Goal: Task Accomplishment & Management: Use online tool/utility

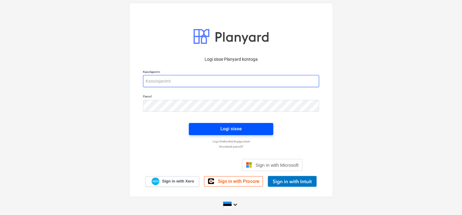
type input "[EMAIL_ADDRESS][DOMAIN_NAME]"
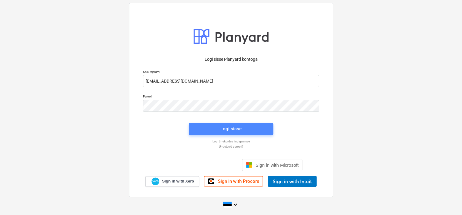
click at [232, 127] on div "Logi sisse" at bounding box center [230, 129] width 21 height 8
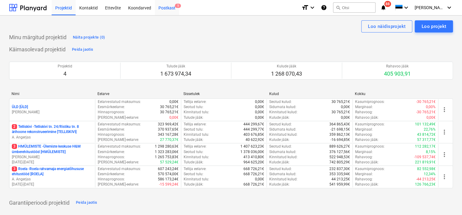
click at [169, 8] on div "Postkast 5" at bounding box center [167, 7] width 24 height 15
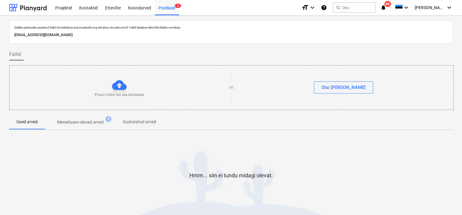
click at [94, 33] on p "[EMAIL_ADDRESS][DOMAIN_NAME]" at bounding box center [230, 35] width 433 height 6
copy p "[EMAIL_ADDRESS][DOMAIN_NAME]"
click at [2, 180] on div "Sellele aadressile saadetud failid töödeldakse automaatselt ning tehakse viirus…" at bounding box center [231, 125] width 462 height 220
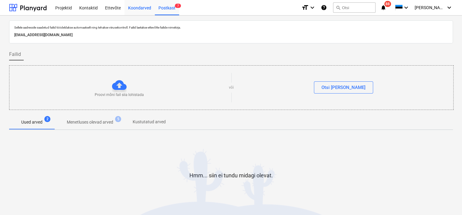
click at [138, 9] on div "Koondarved" at bounding box center [139, 7] width 30 height 15
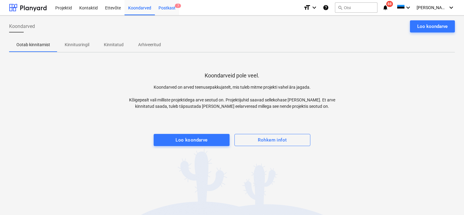
click at [165, 7] on div "Postkast 7" at bounding box center [167, 7] width 24 height 15
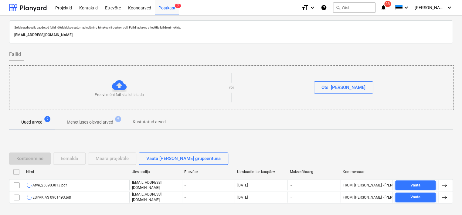
scroll to position [20, 0]
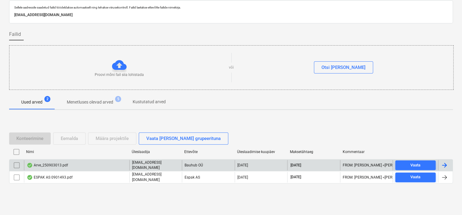
click at [68, 164] on div "Arve_250903013.pdf" at bounding box center [76, 165] width 105 height 10
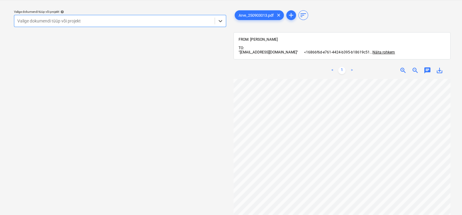
scroll to position [38, 0]
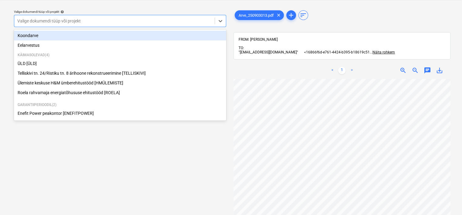
click at [129, 19] on div at bounding box center [114, 21] width 194 height 6
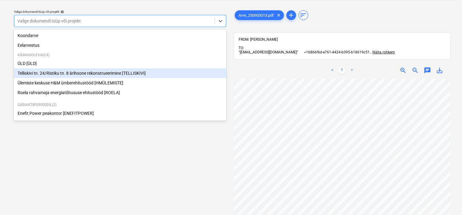
click at [93, 72] on div "Telliskivi tn. 24/Ristiku tn. 8 ärihoone rekonstrueerimine [TELLISKIVI]" at bounding box center [120, 73] width 212 height 10
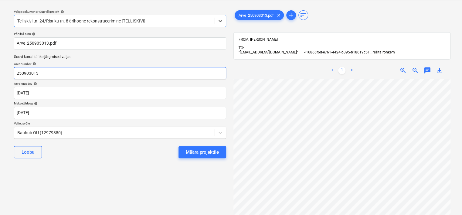
scroll to position [38, 47]
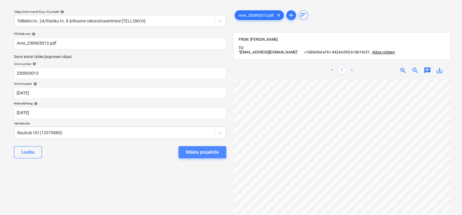
click at [196, 152] on div "Määra projektile" at bounding box center [202, 152] width 33 height 8
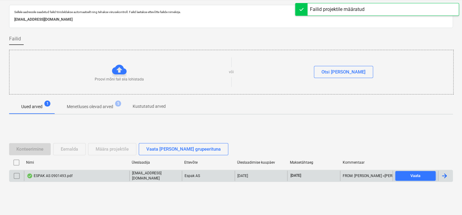
click at [74, 176] on div "ESPAK AS 0901493.pdf" at bounding box center [76, 176] width 105 height 10
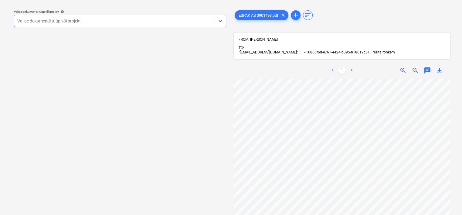
scroll to position [2, 1]
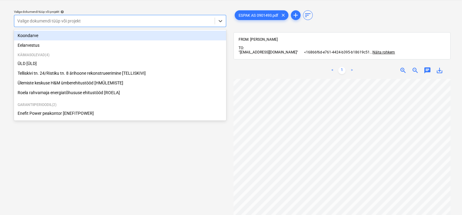
click at [73, 21] on div at bounding box center [114, 21] width 194 height 6
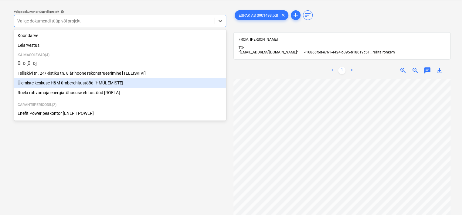
click at [56, 84] on div "Ülemiste keskuse H&M ümberehitustööd [HMÜLEMISTE]" at bounding box center [120, 83] width 212 height 10
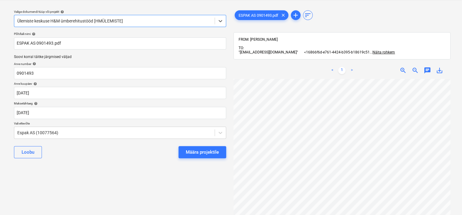
scroll to position [2, 18]
click at [206, 145] on div "[PERSON_NAME] projektile" at bounding box center [120, 152] width 212 height 22
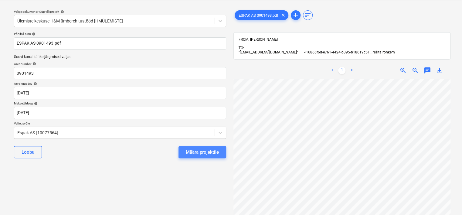
click at [206, 151] on div "Määra projektile" at bounding box center [202, 152] width 33 height 8
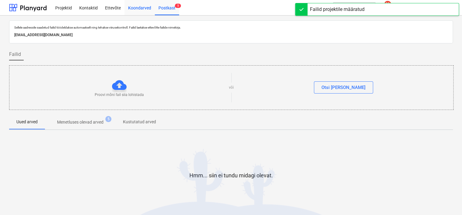
click at [139, 12] on div "Koondarved" at bounding box center [139, 7] width 30 height 15
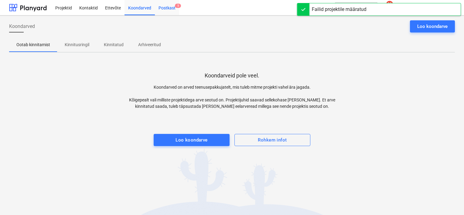
click at [168, 6] on div "Postkast 5" at bounding box center [167, 7] width 24 height 15
